Goal: Navigation & Orientation: Understand site structure

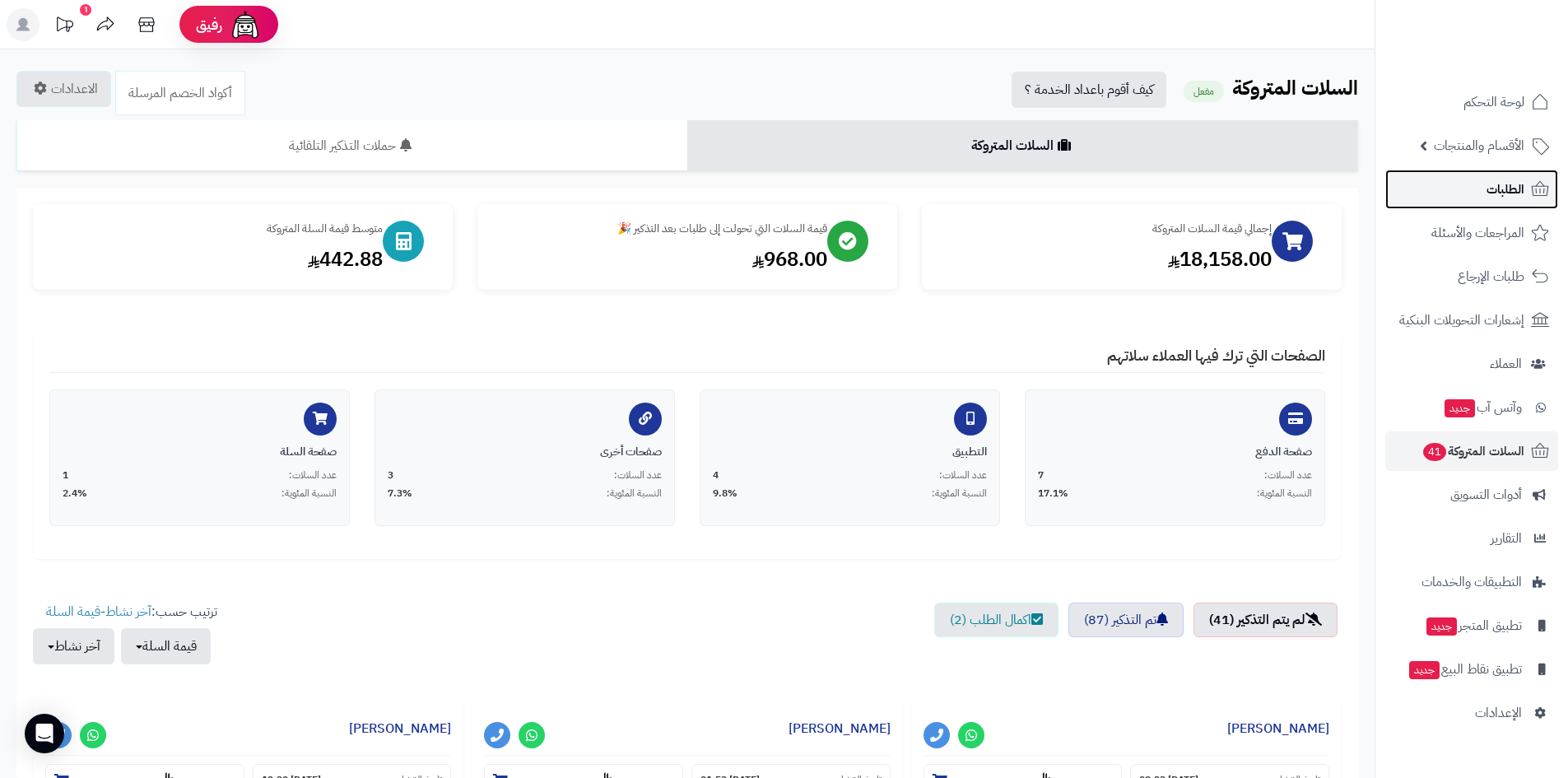
click at [1479, 207] on link "الطلبات" at bounding box center [1471, 189] width 172 height 40
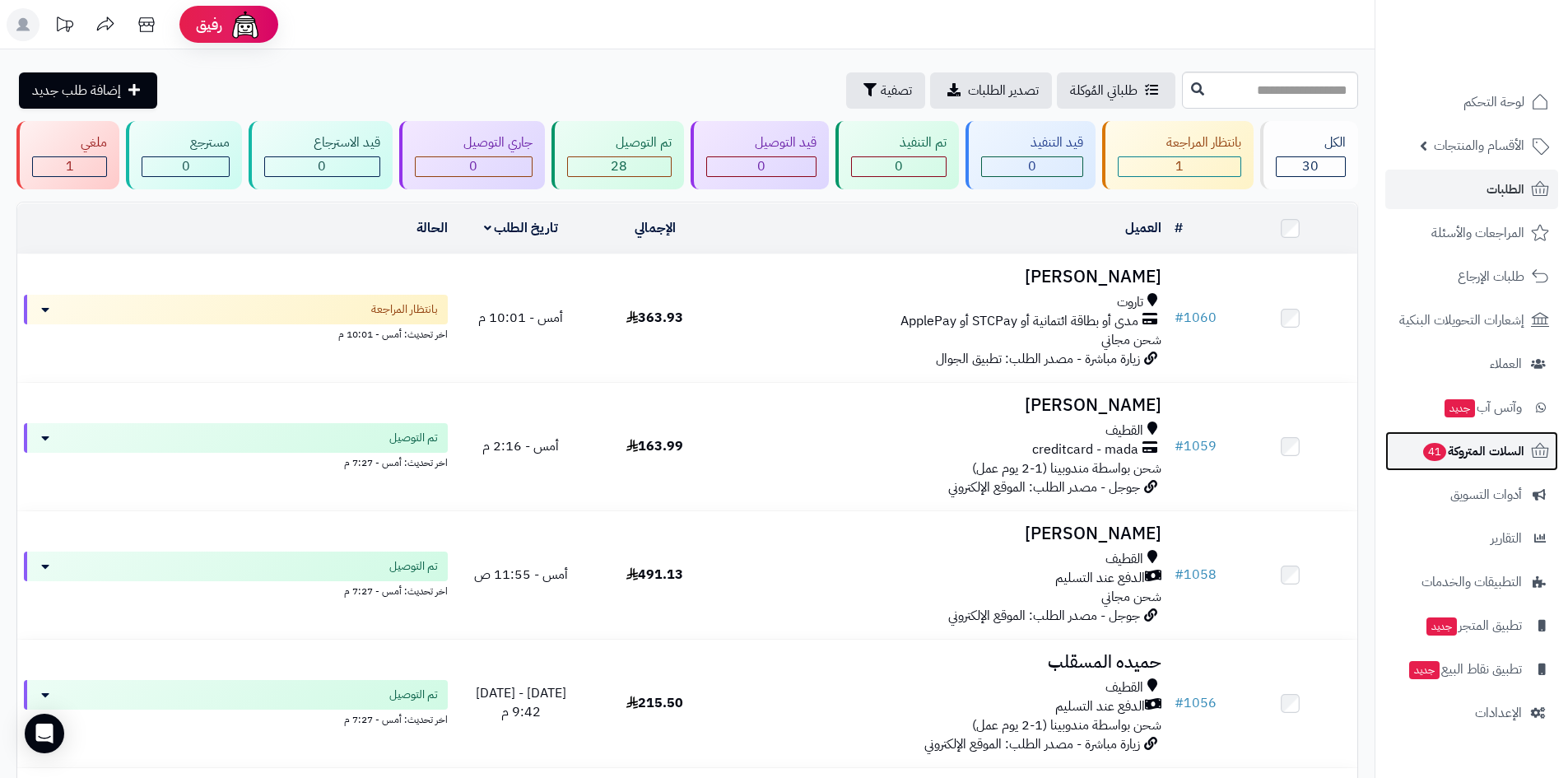
click at [1487, 445] on span "السلات المتروكة 41" at bounding box center [1473, 450] width 103 height 23
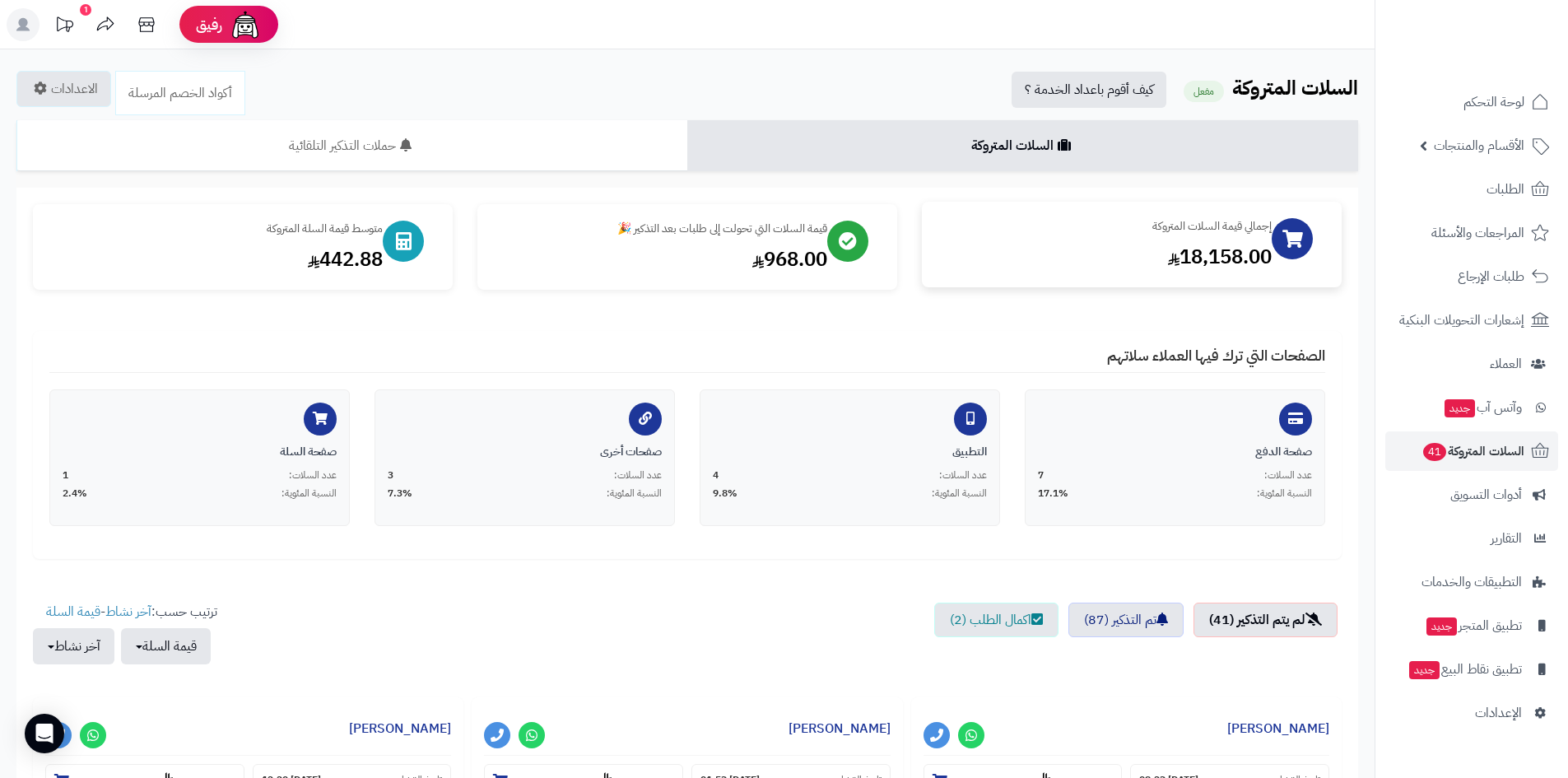
drag, startPoint x: 1169, startPoint y: 251, endPoint x: 1250, endPoint y: 258, distance: 81.3
click at [1250, 258] on div "18,158.00" at bounding box center [1104, 257] width 333 height 28
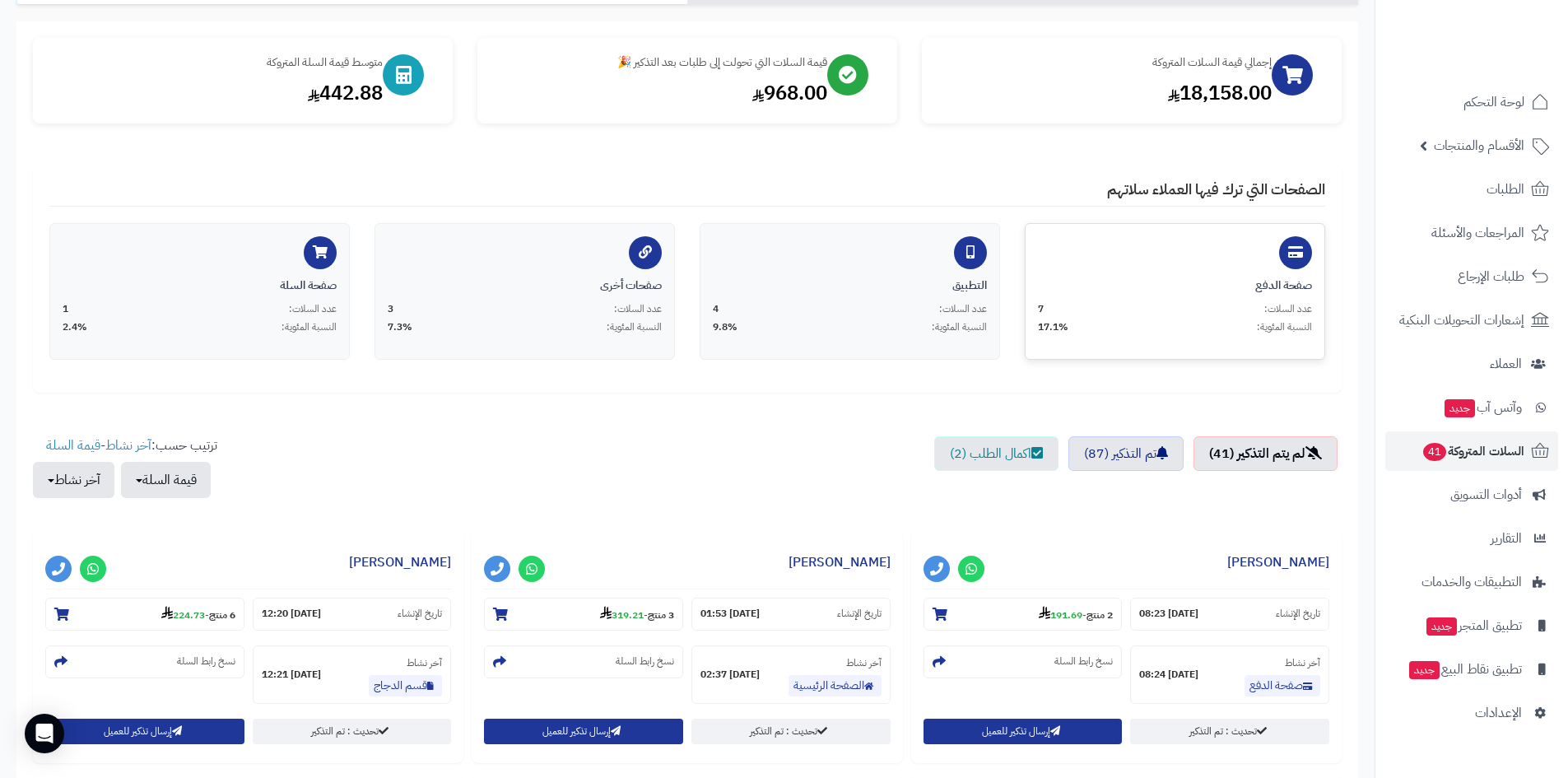
scroll to position [165, 0]
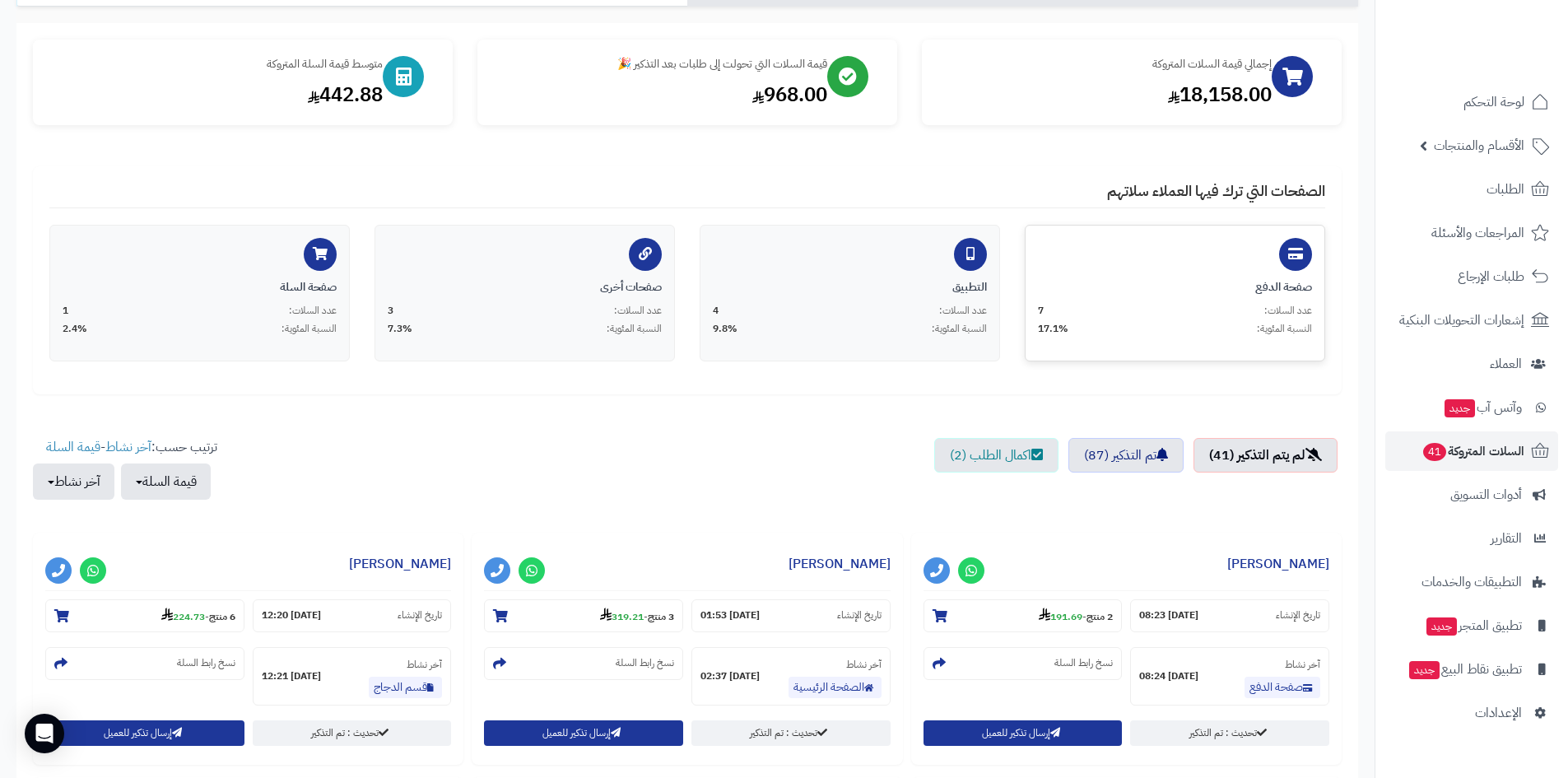
click at [1242, 308] on div "عدد السلات: 7" at bounding box center [1175, 310] width 274 height 14
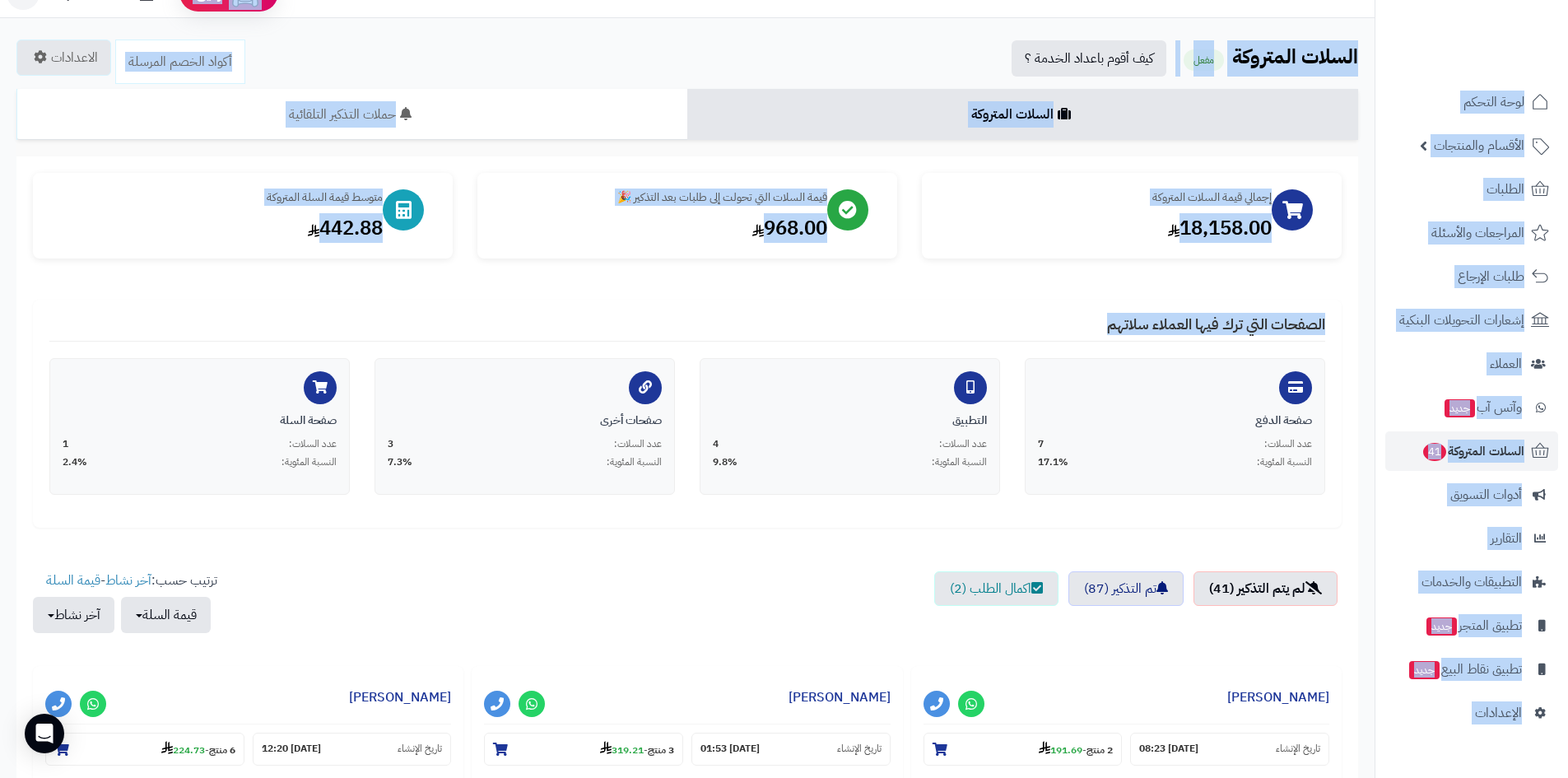
scroll to position [13, 0]
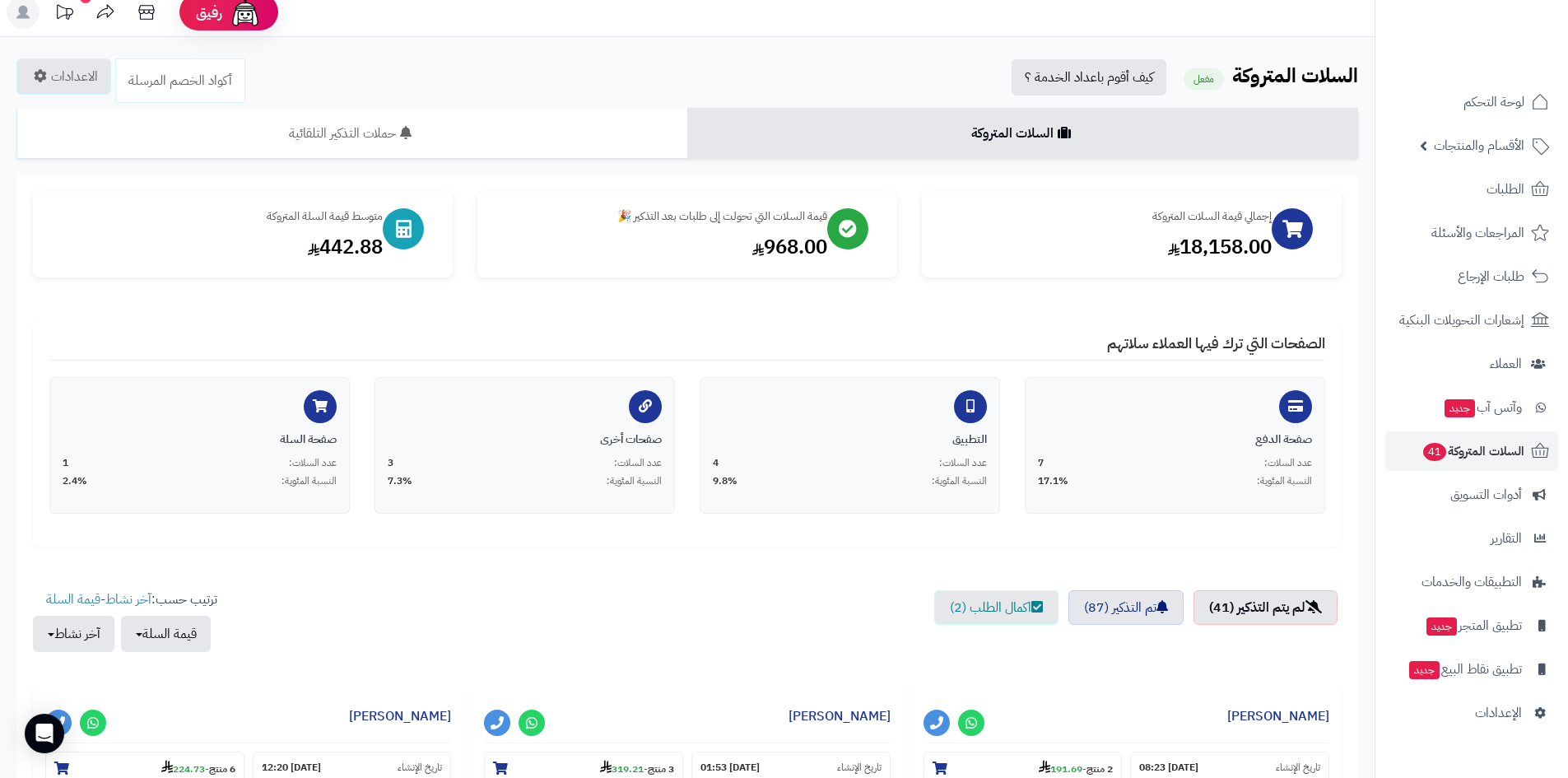
drag, startPoint x: 438, startPoint y: 176, endPoint x: 954, endPoint y: 344, distance: 542.7
click at [954, 344] on div "الصفحات التي ترك فيها العملاء سلاتهم صفحة الدفع عدد السلات: 7 النسبة المئوية: 1…" at bounding box center [687, 432] width 1309 height 228
click at [954, 344] on h4 "الصفحات التي ترك فيها العملاء سلاتهم" at bounding box center [687, 347] width 1276 height 25
drag, startPoint x: 664, startPoint y: 522, endPoint x: 989, endPoint y: 245, distance: 427.0
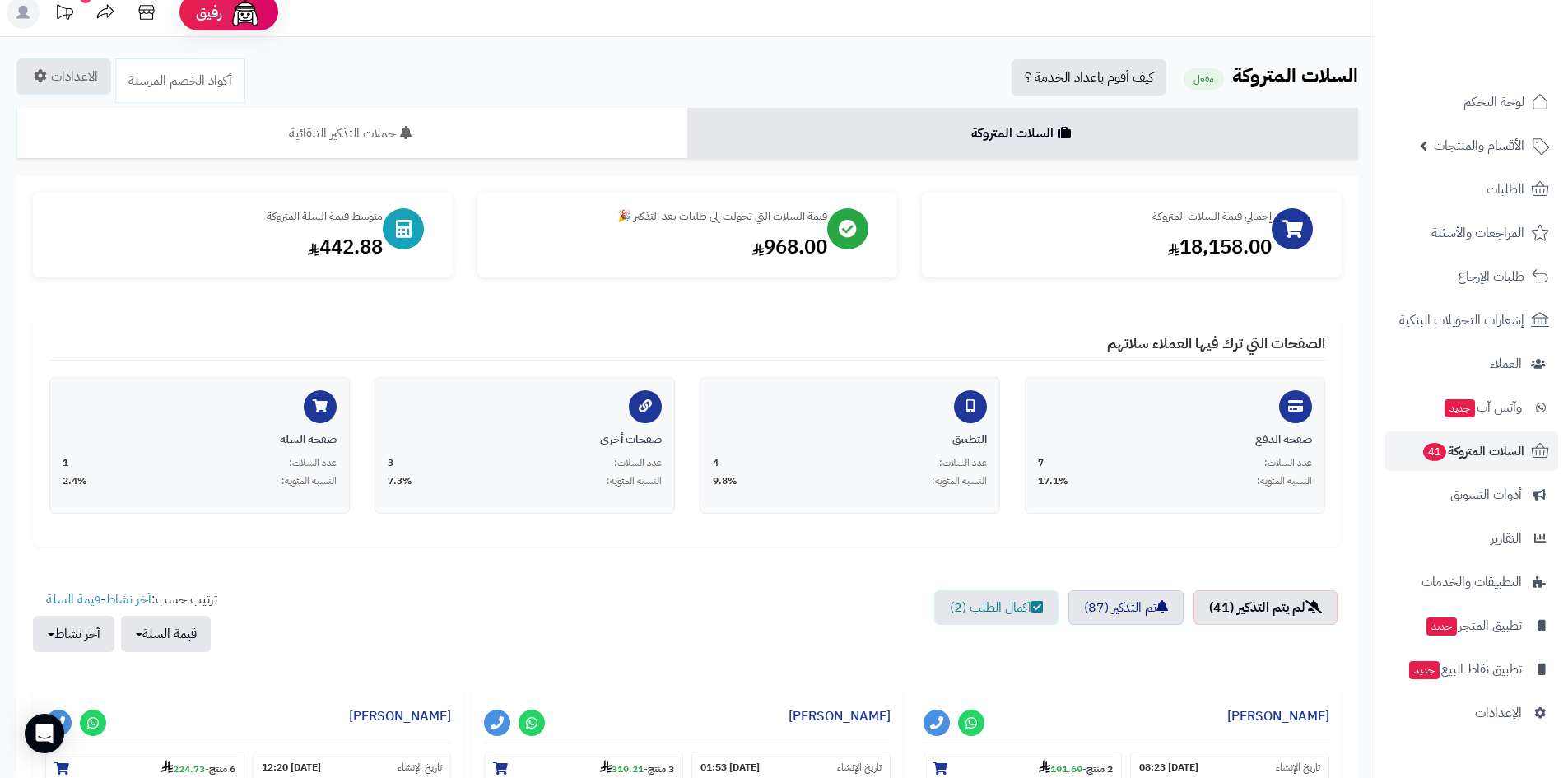
click at [993, 307] on div "إجمالي قيمة السلات المتروكة 18,158.00 قيمة السلات التي تحولت إلى طلبات بعد التذ…" at bounding box center [687, 369] width 1309 height 355
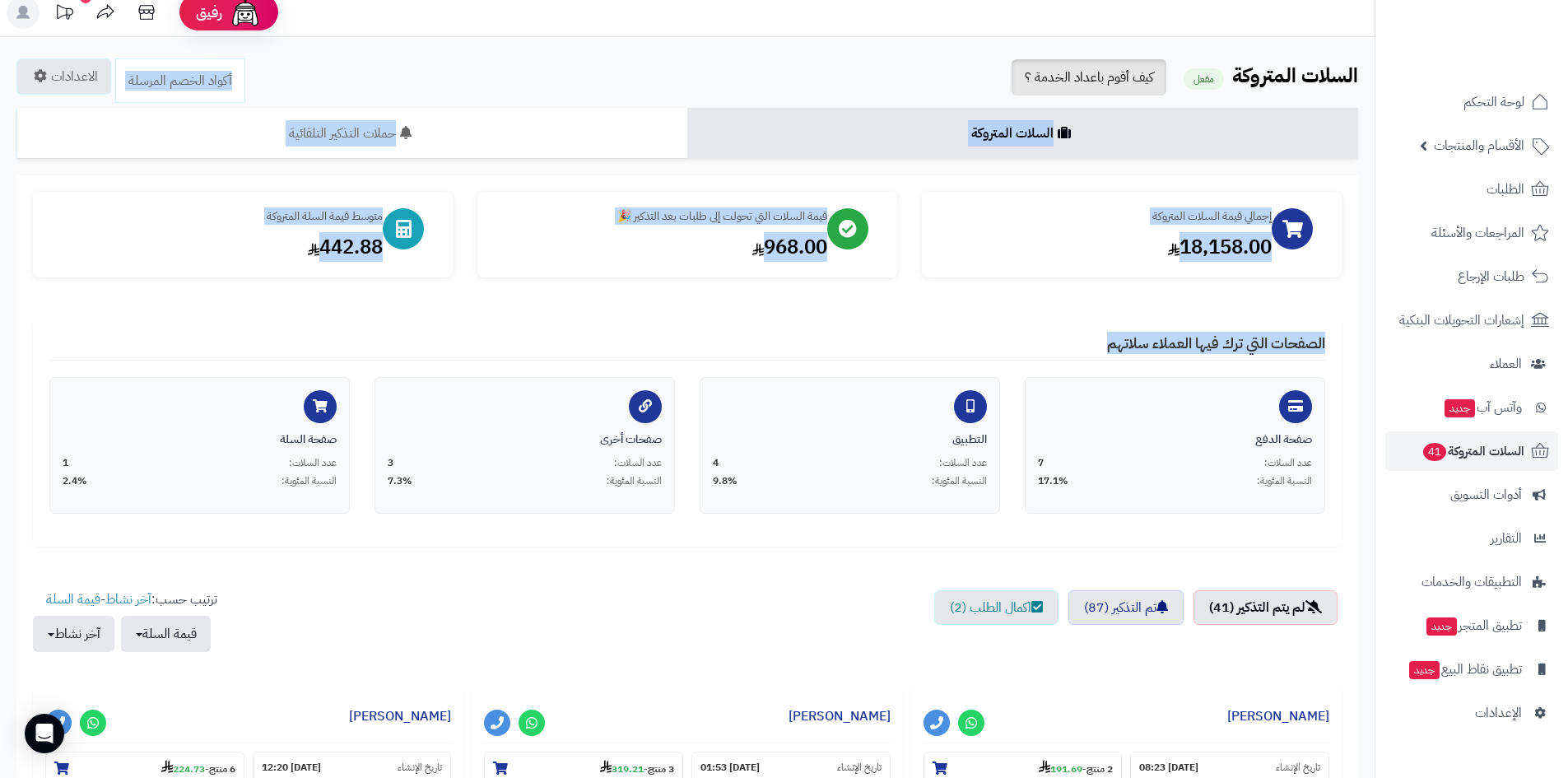
drag, startPoint x: 718, startPoint y: 317, endPoint x: 1017, endPoint y: 61, distance: 393.6
click at [1017, 61] on link "كيف أقوم باعداد الخدمة ؟" at bounding box center [1089, 77] width 155 height 36
click at [1507, 697] on link "الإعدادات" at bounding box center [1471, 712] width 172 height 40
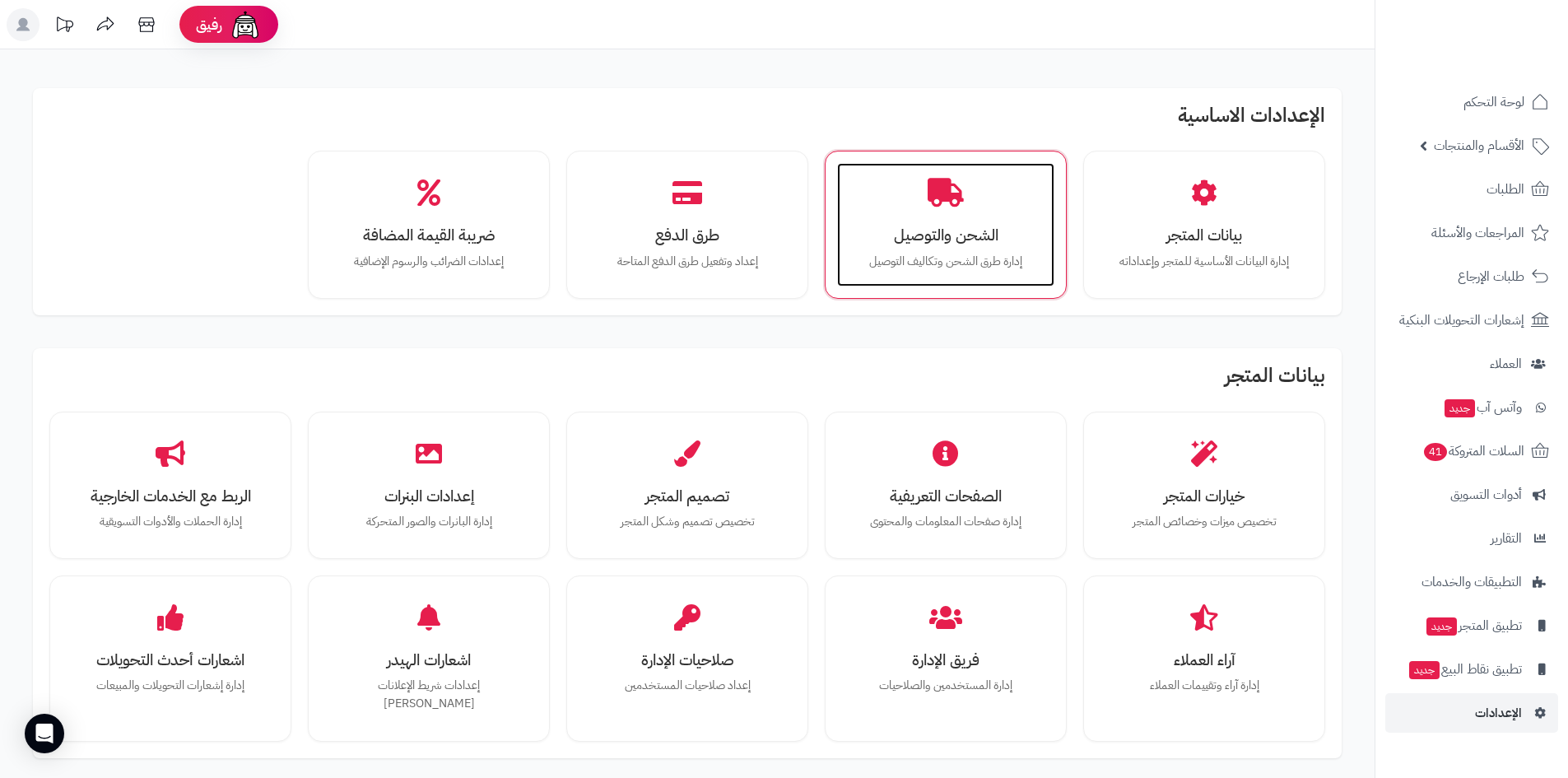
click at [956, 226] on h3 "الشحن والتوصيل" at bounding box center [946, 235] width 184 height 18
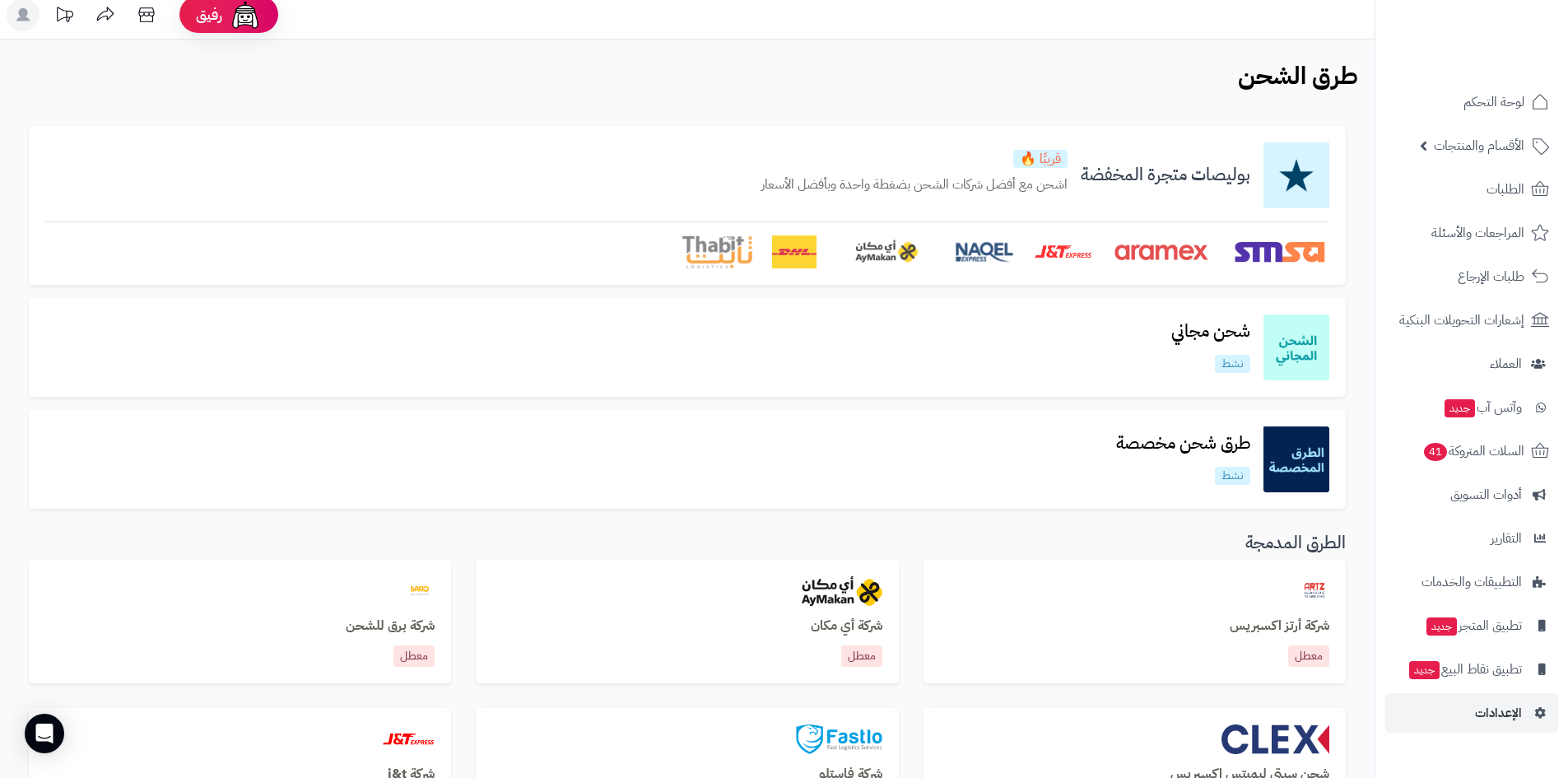
scroll to position [2, 0]
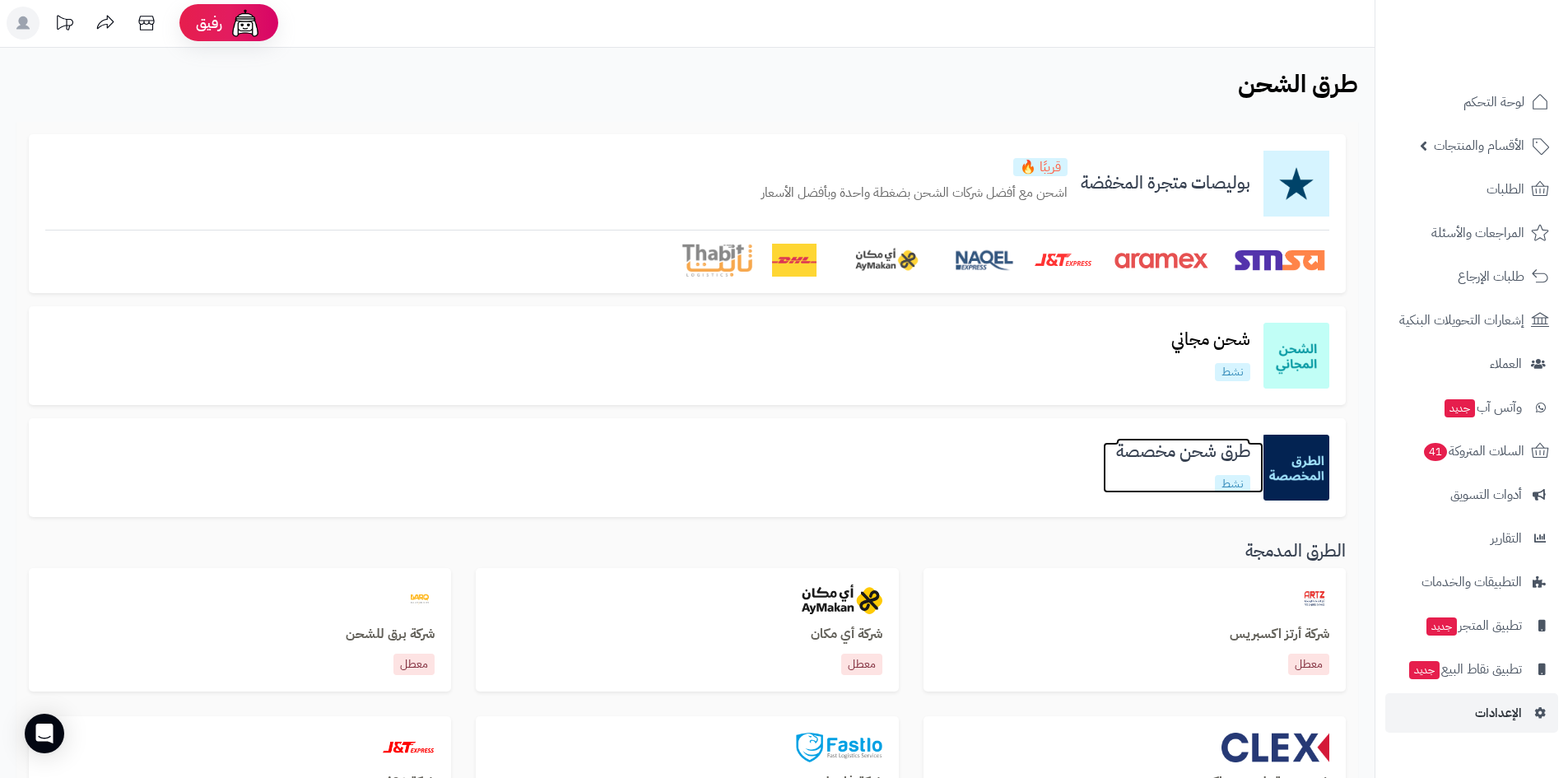
click at [1125, 454] on h3 "طرق شحن مخصصة" at bounding box center [1183, 451] width 161 height 19
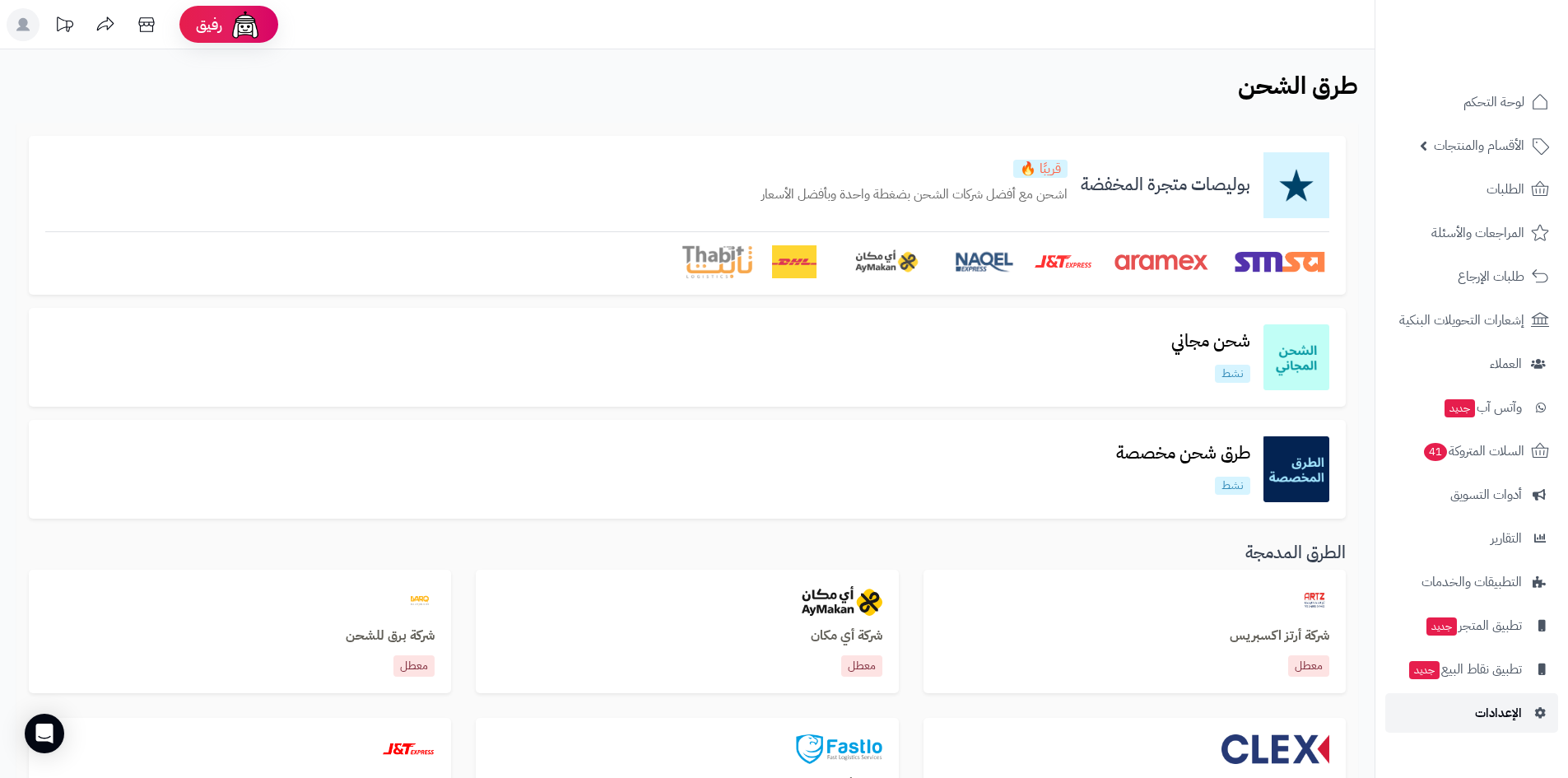
click at [1509, 702] on span "الإعدادات" at bounding box center [1498, 712] width 47 height 23
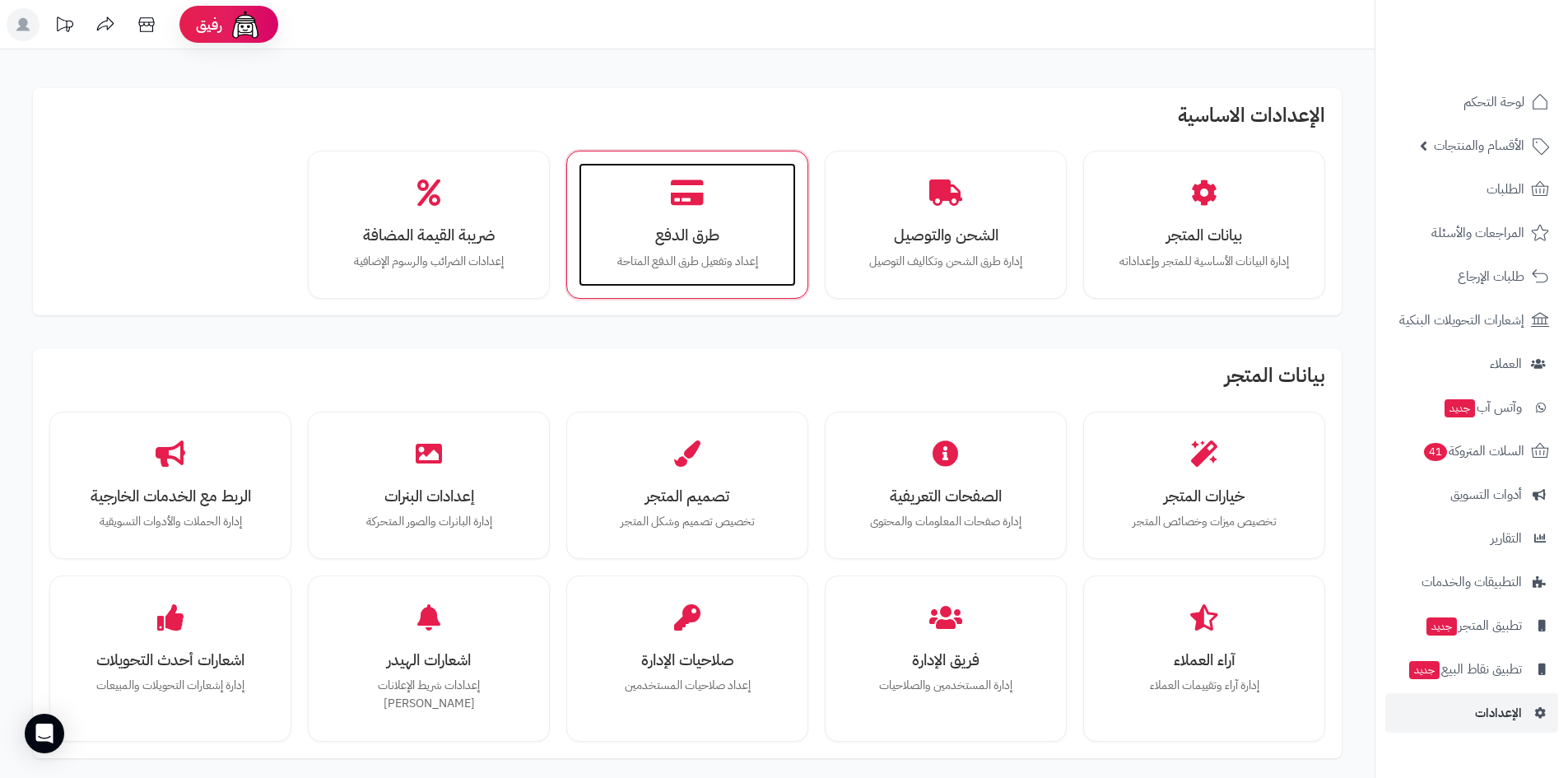
click at [723, 250] on div "طرق الدفع إعداد وتفعيل طرق الدفع المتاحة" at bounding box center [687, 225] width 217 height 124
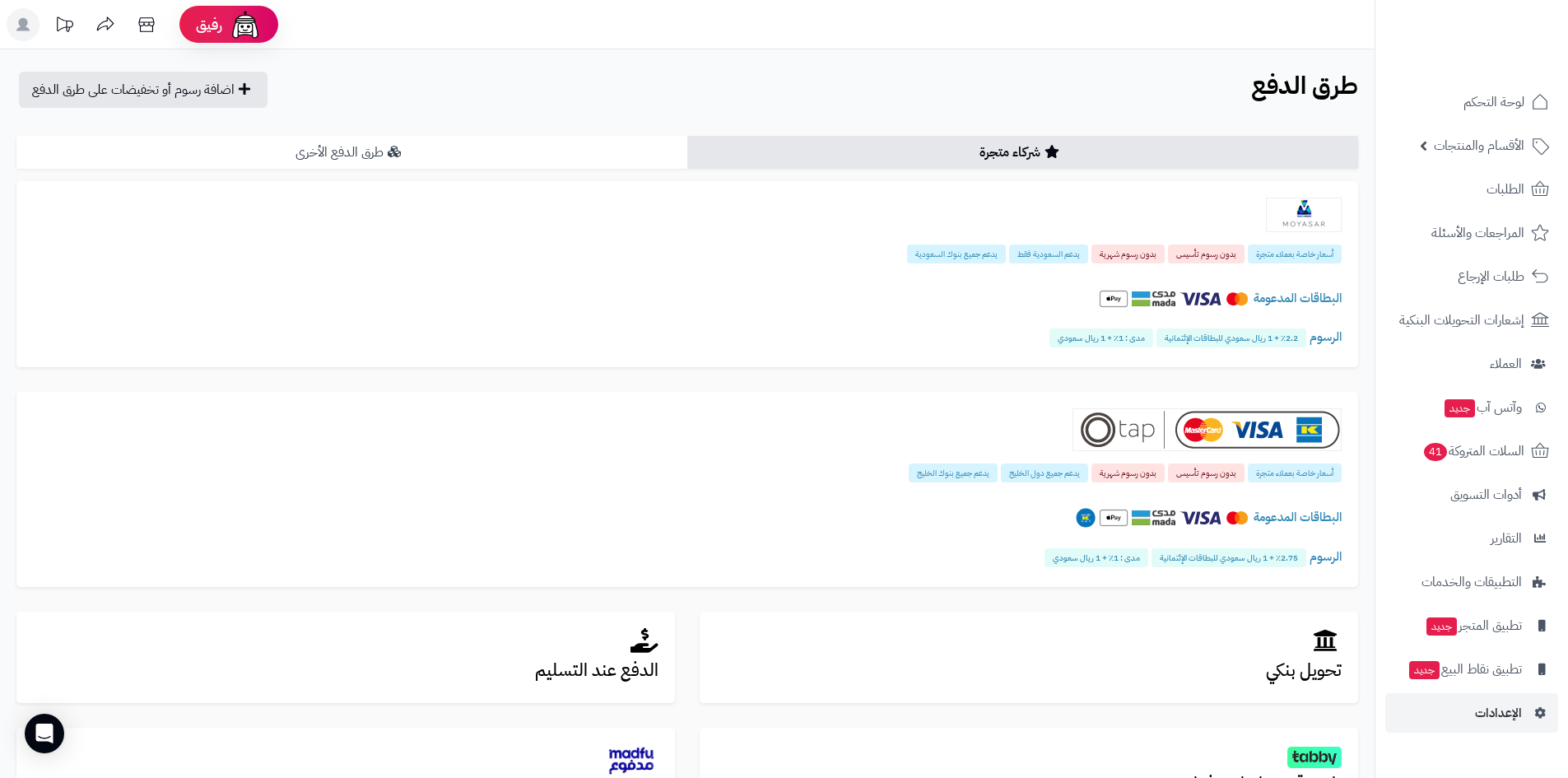
click at [460, 151] on link "طرق الدفع الأخرى" at bounding box center [352, 151] width 670 height 33
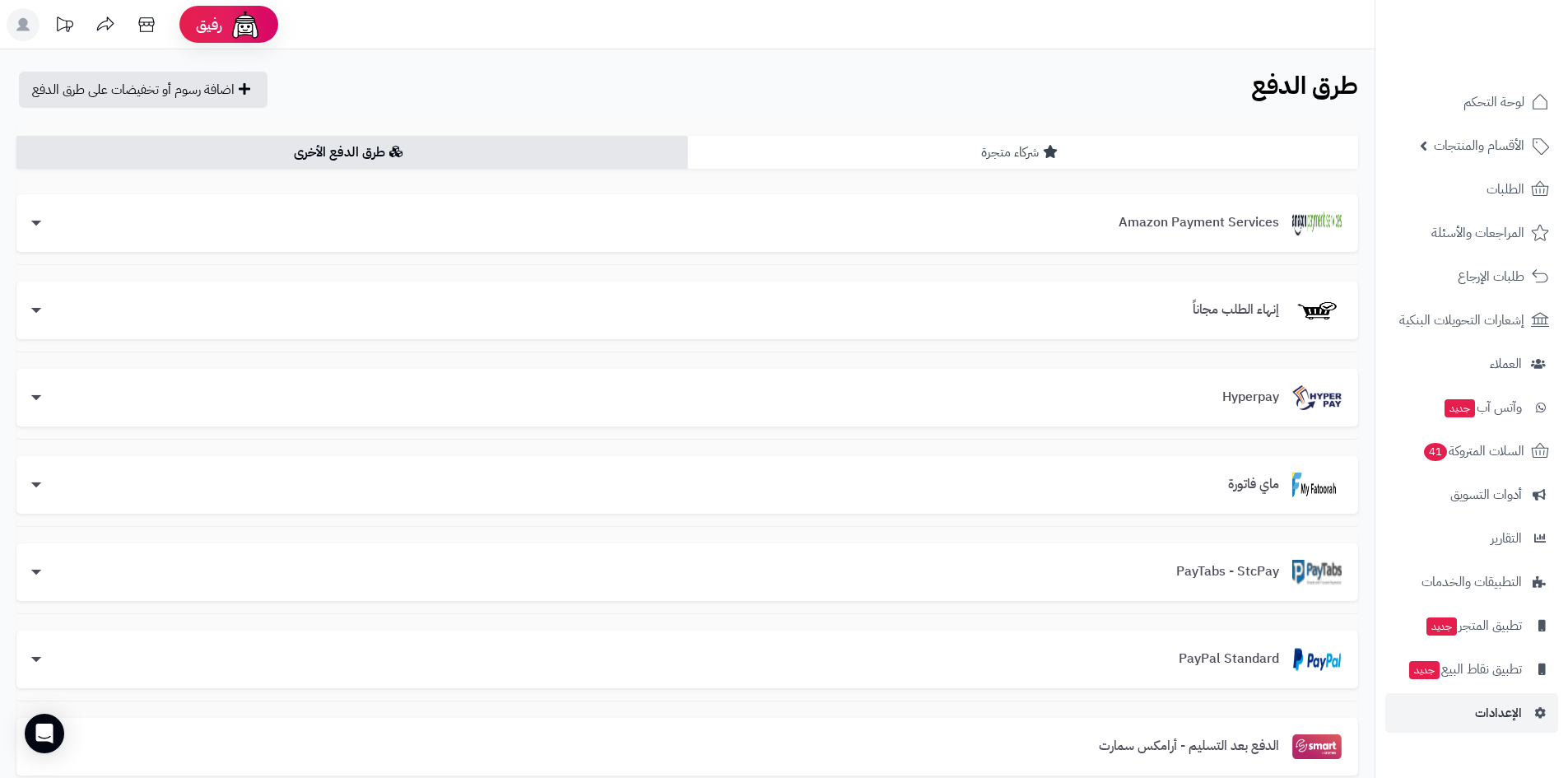
click at [1100, 141] on link "شركاء متجرة" at bounding box center [1022, 151] width 670 height 33
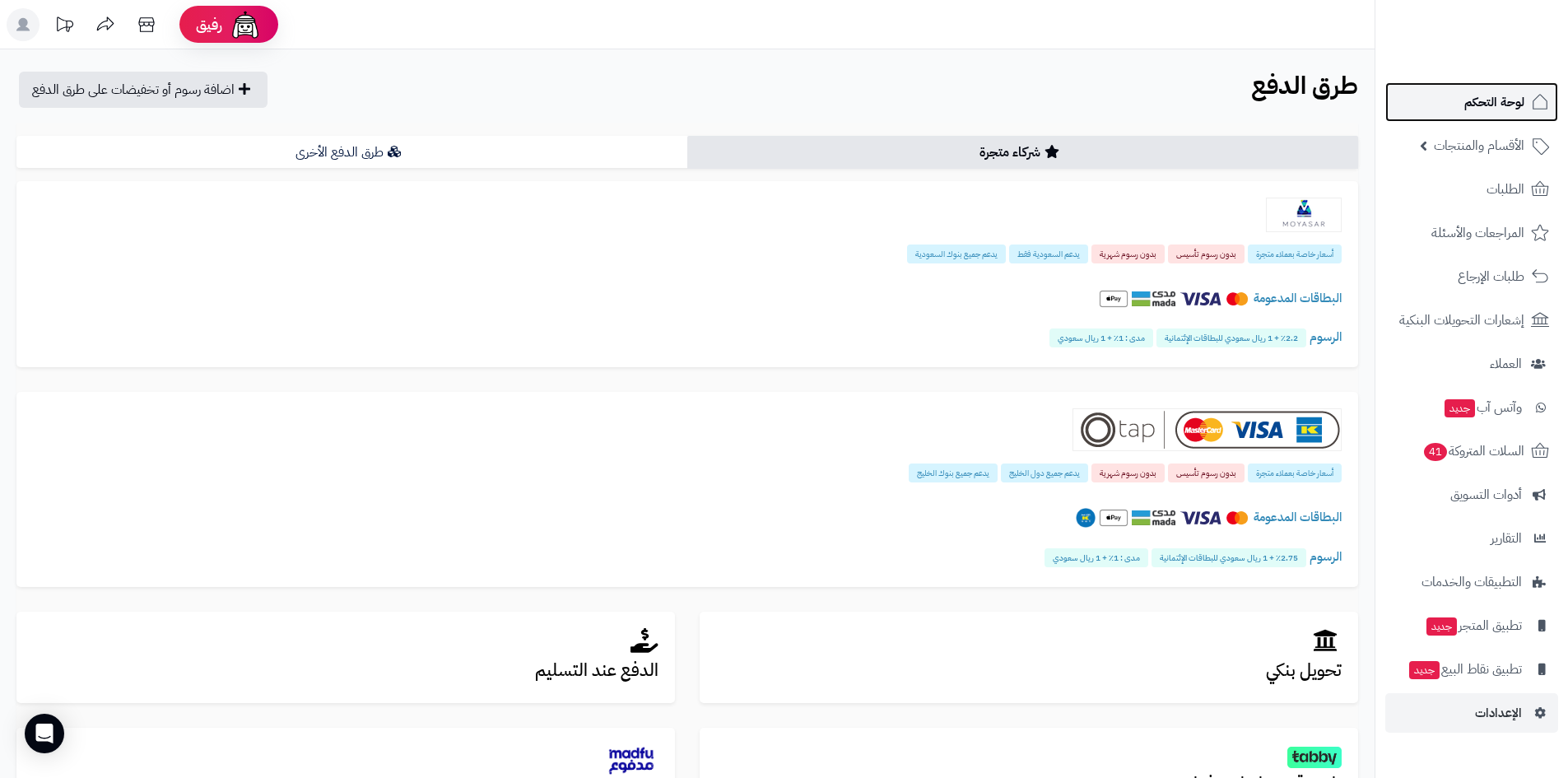
click at [1528, 94] on link "لوحة التحكم" at bounding box center [1471, 102] width 172 height 40
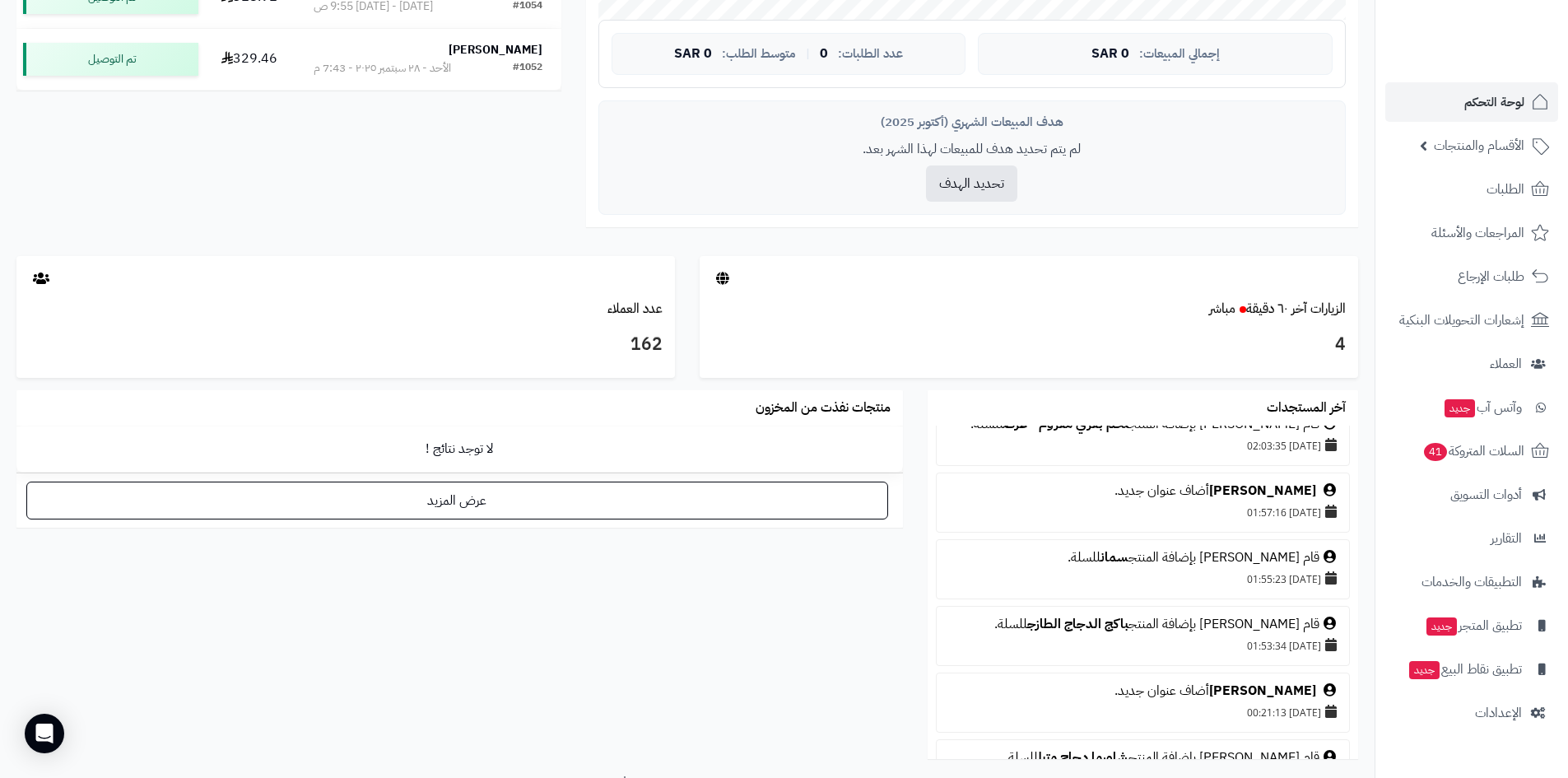
scroll to position [494, 0]
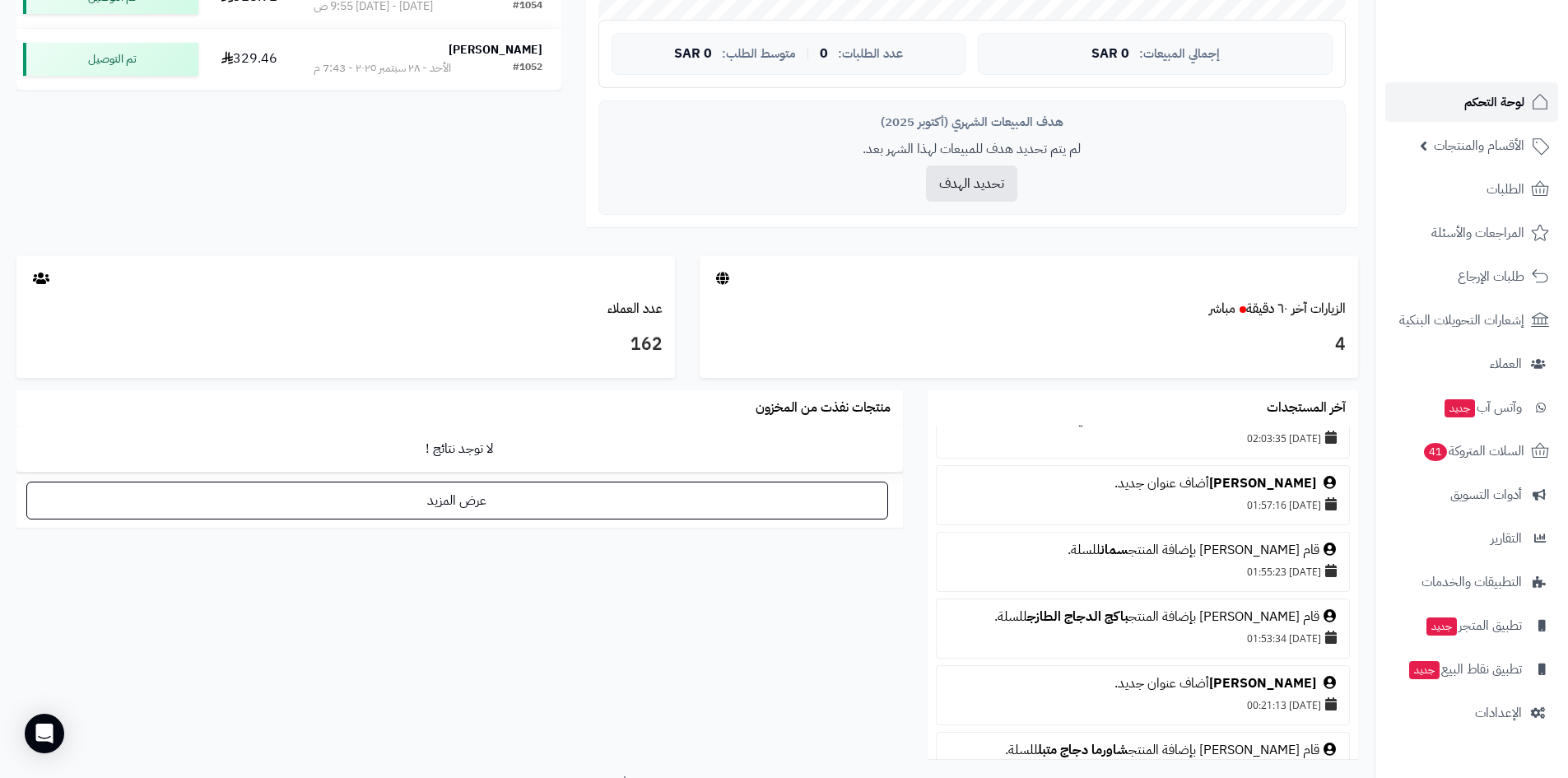
click at [1499, 102] on span "لوحة التحكم" at bounding box center [1494, 102] width 60 height 23
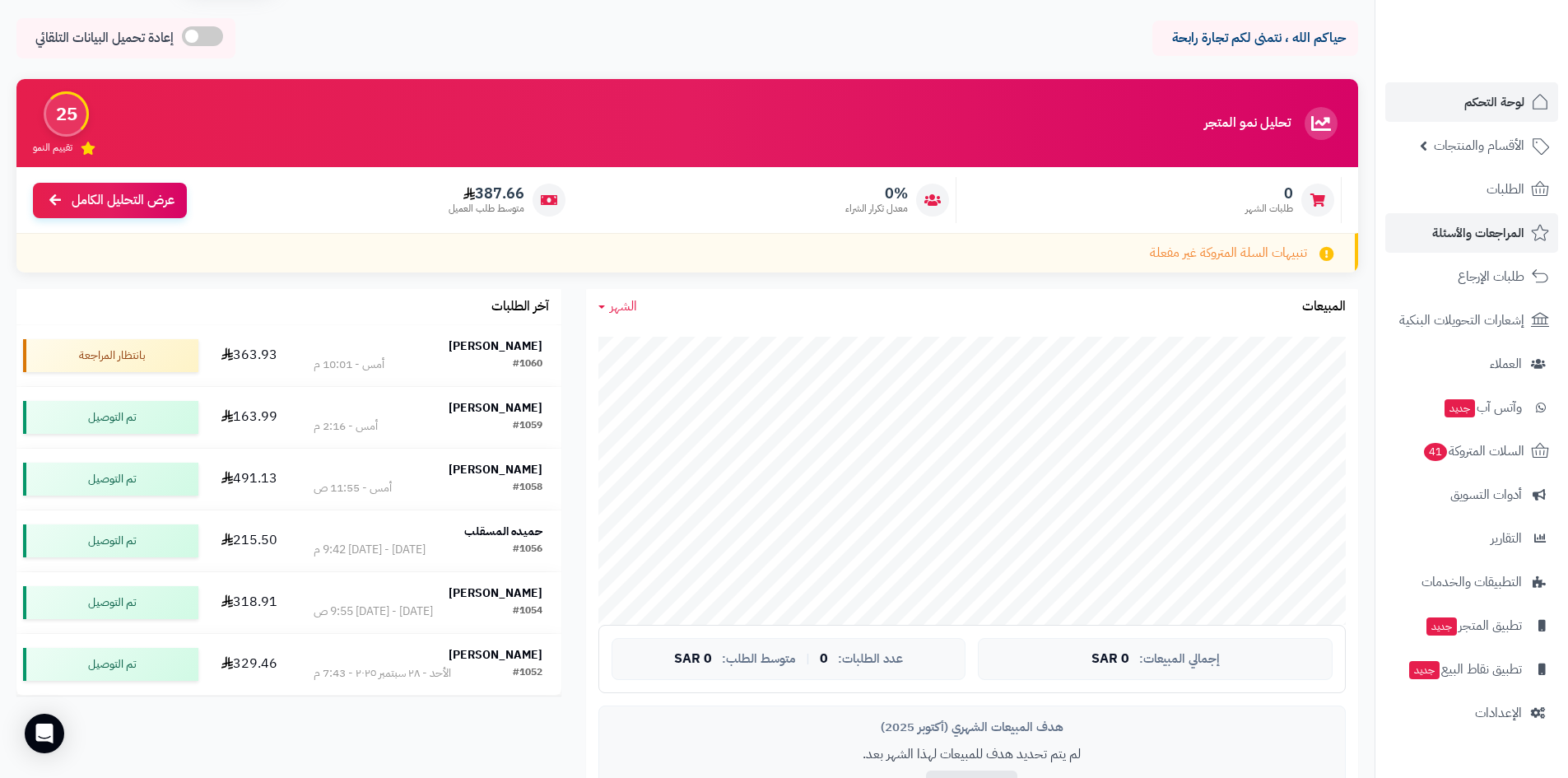
scroll to position [82, 0]
